Goal: Task Accomplishment & Management: Manage account settings

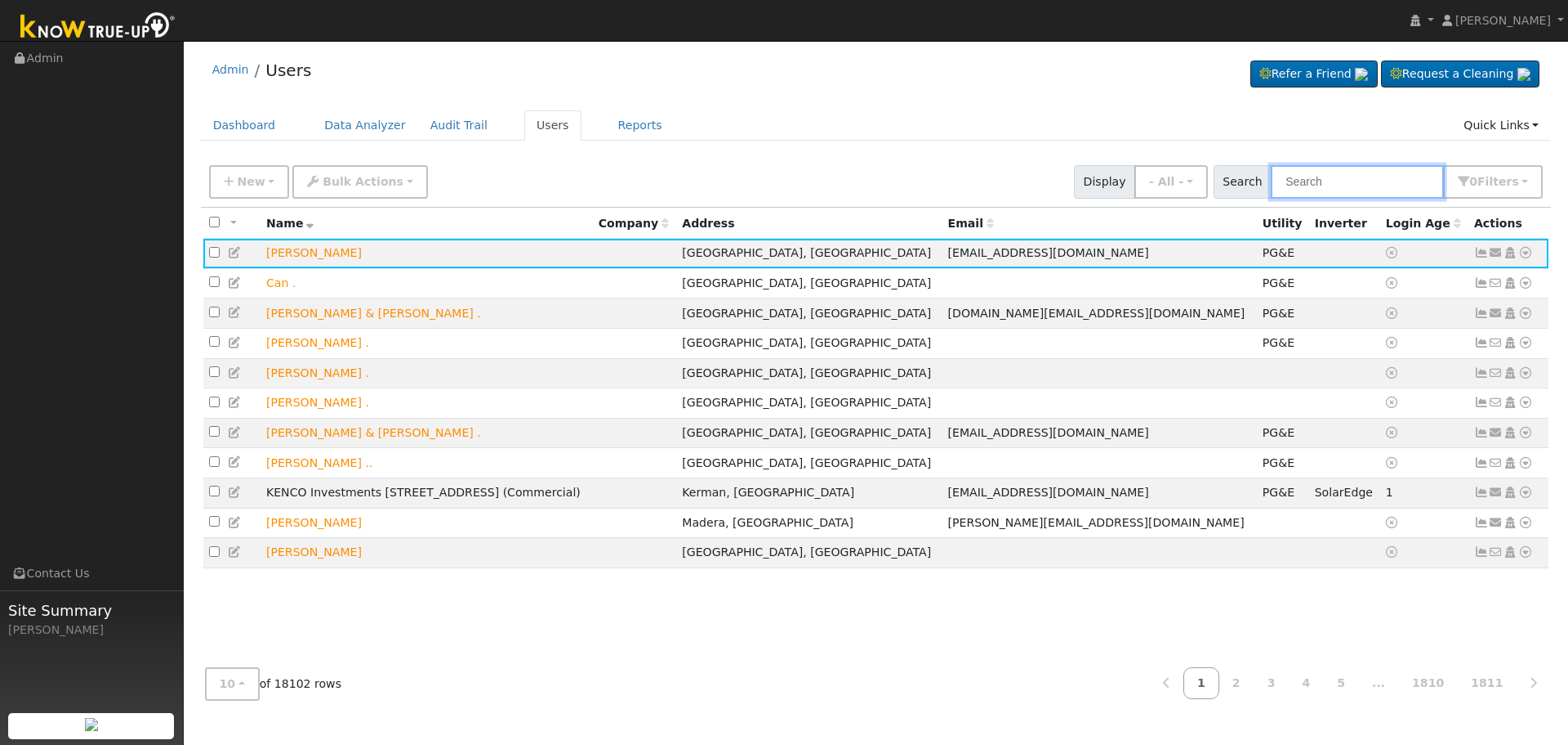
click at [1369, 178] on input "text" at bounding box center [1357, 182] width 174 height 34
paste input "[PHONE_NUMBER]"
type input "[PHONE_NUMBER]"
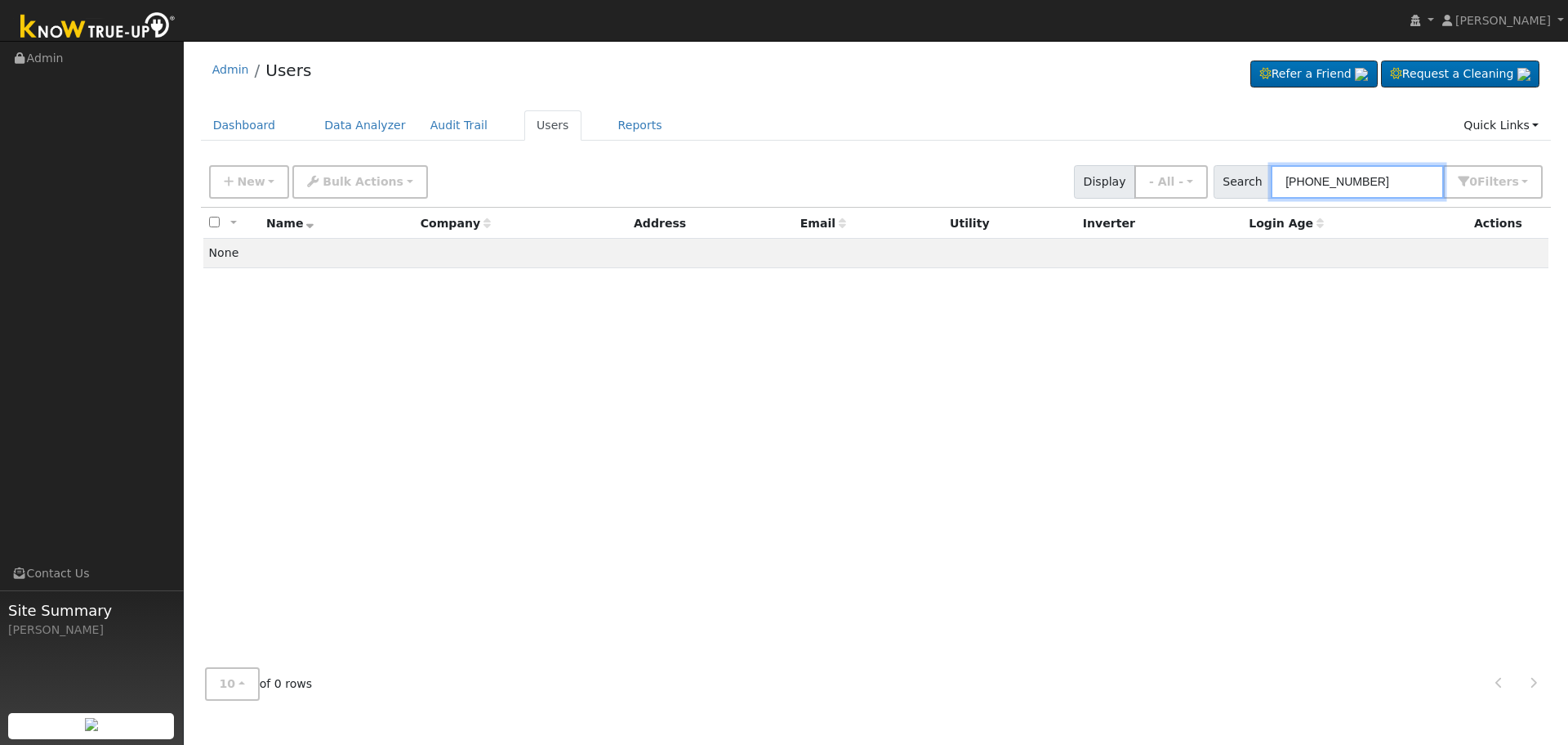
drag, startPoint x: 1399, startPoint y: 189, endPoint x: 940, endPoint y: 221, distance: 460.1
click at [951, 220] on div "New Add User Quick Add Quick Connect Quick Convert Lead Bulk Actions Send Email…" at bounding box center [876, 434] width 1351 height 556
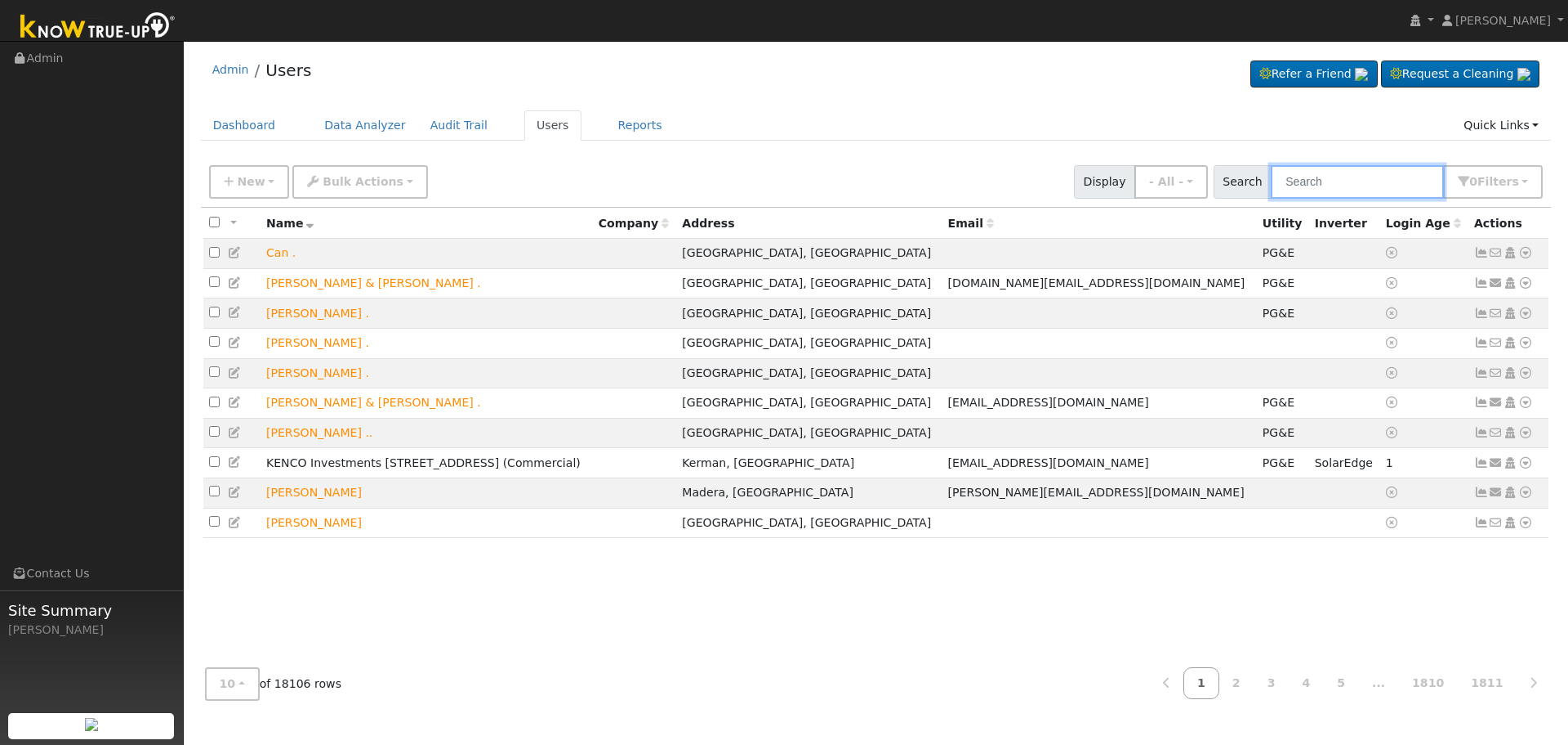
click at [1358, 187] on input "text" at bounding box center [1357, 182] width 174 height 34
paste input "[PERSON_NAME]"
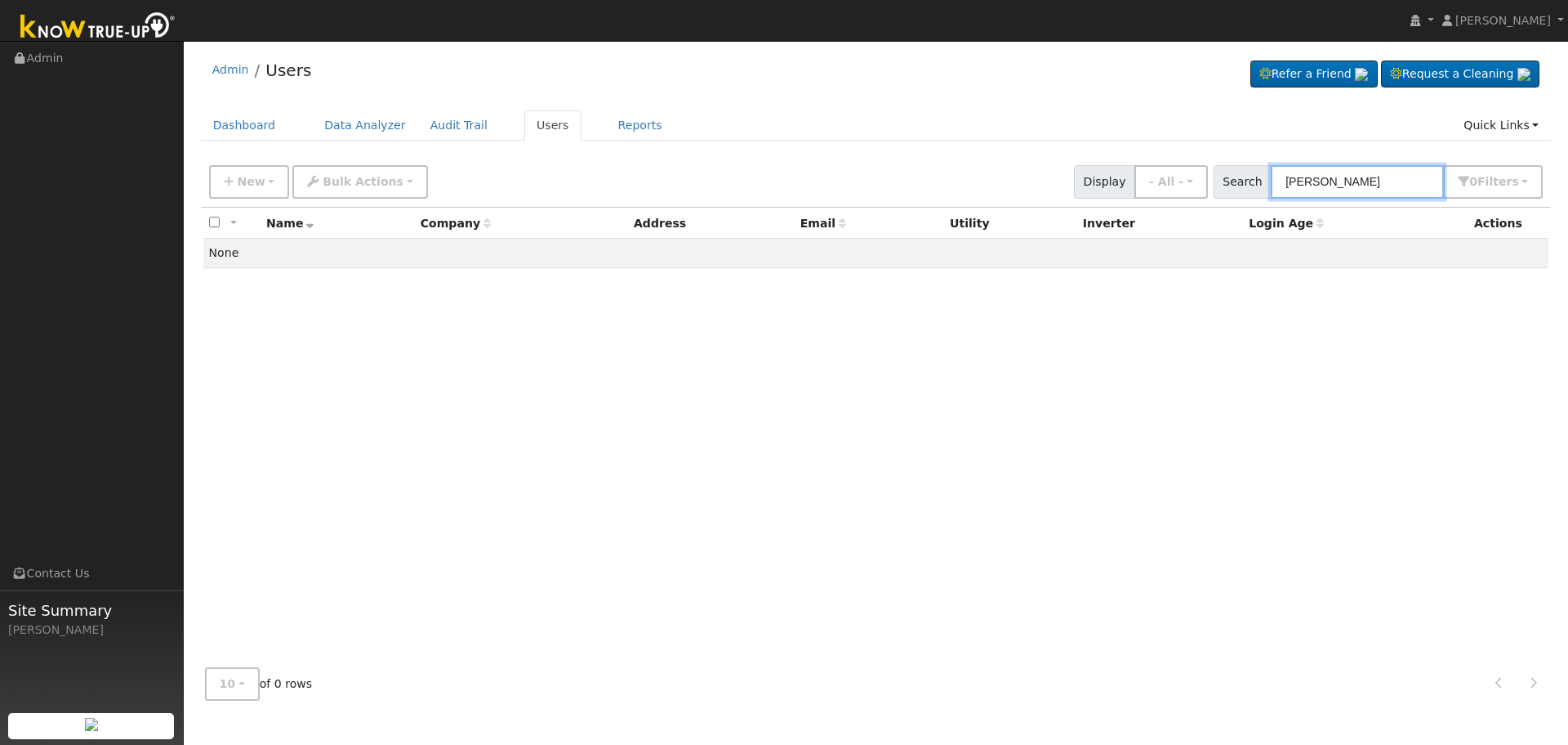
type input "[PERSON_NAME]"
drag, startPoint x: 1385, startPoint y: 186, endPoint x: 958, endPoint y: 188, distance: 427.0
click at [976, 188] on div "New Add User Quick Add Quick Connect Quick Convert Lead Bulk Actions Send Email…" at bounding box center [875, 179] width 1340 height 39
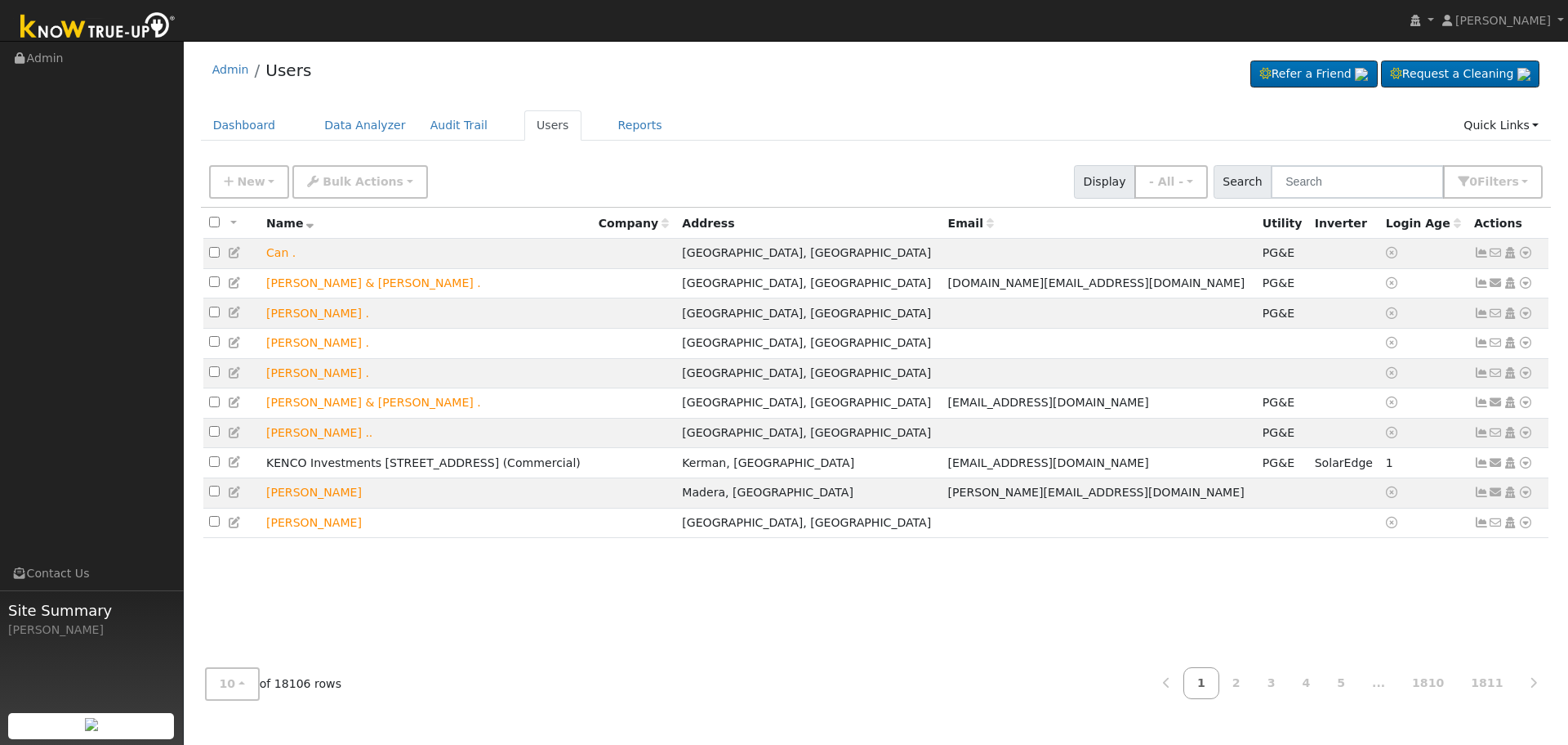
click at [843, 88] on div "Admin Users Refer a Friend Request a Cleaning" at bounding box center [876, 74] width 1351 height 50
